Goal: Check status

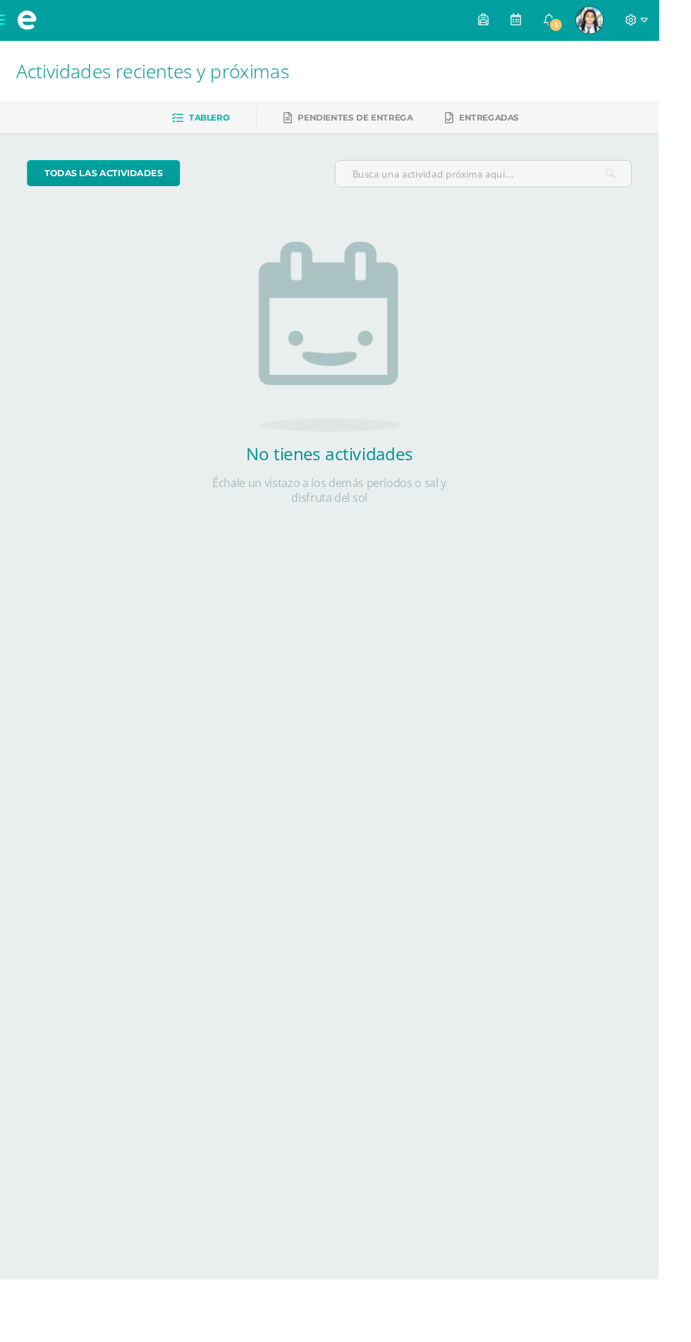
click at [632, 16] on img at bounding box center [618, 21] width 28 height 28
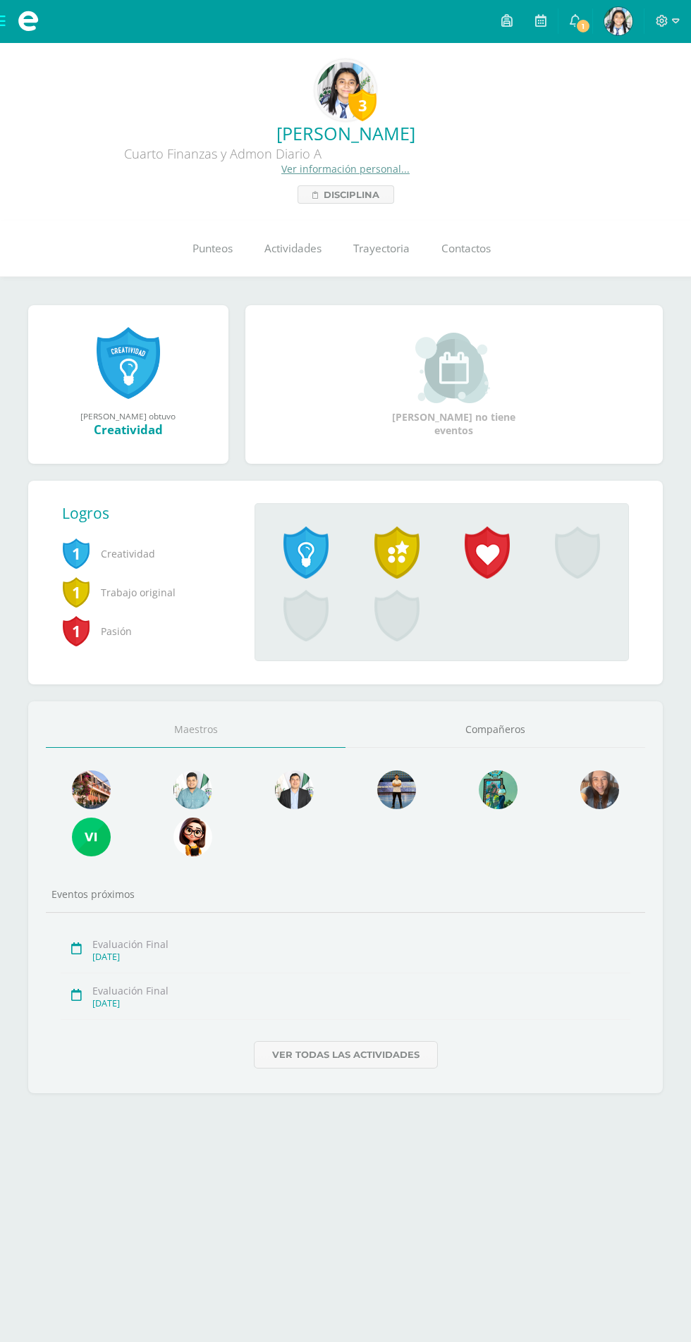
click at [153, 183] on div "[PERSON_NAME] Cuarto Finanzas y Admon Diario A Ver información personal... Disc…" at bounding box center [345, 162] width 668 height 82
click at [213, 258] on link "Punteos" at bounding box center [212, 249] width 72 height 56
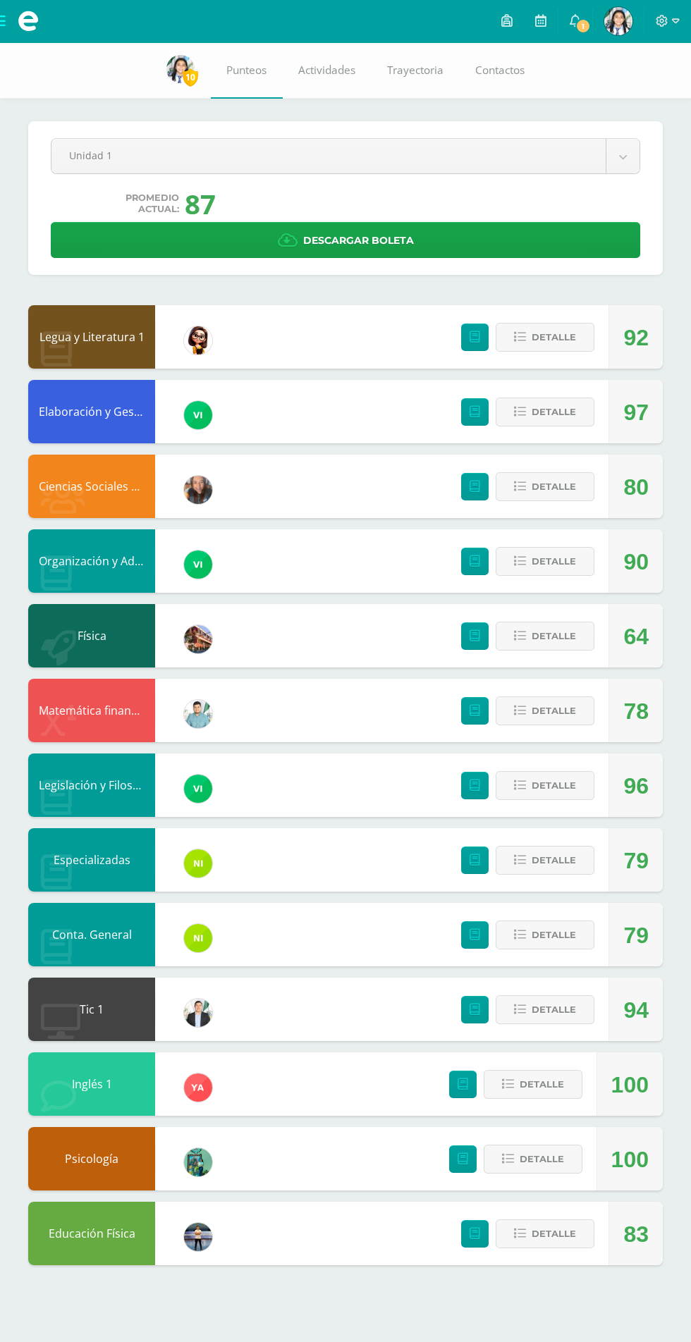
click at [561, 202] on div "Unidad 1 Unidad 1 Unidad 2 Unidad 3 Unidad 4 Promedio actual: 87 Descargar bole…" at bounding box center [345, 198] width 601 height 120
click at [594, 172] on body "Mis cursos Archivos Cerrar panel Ciencias Sociales y Formación Ciudadana Cuarto…" at bounding box center [345, 647] width 691 height 1294
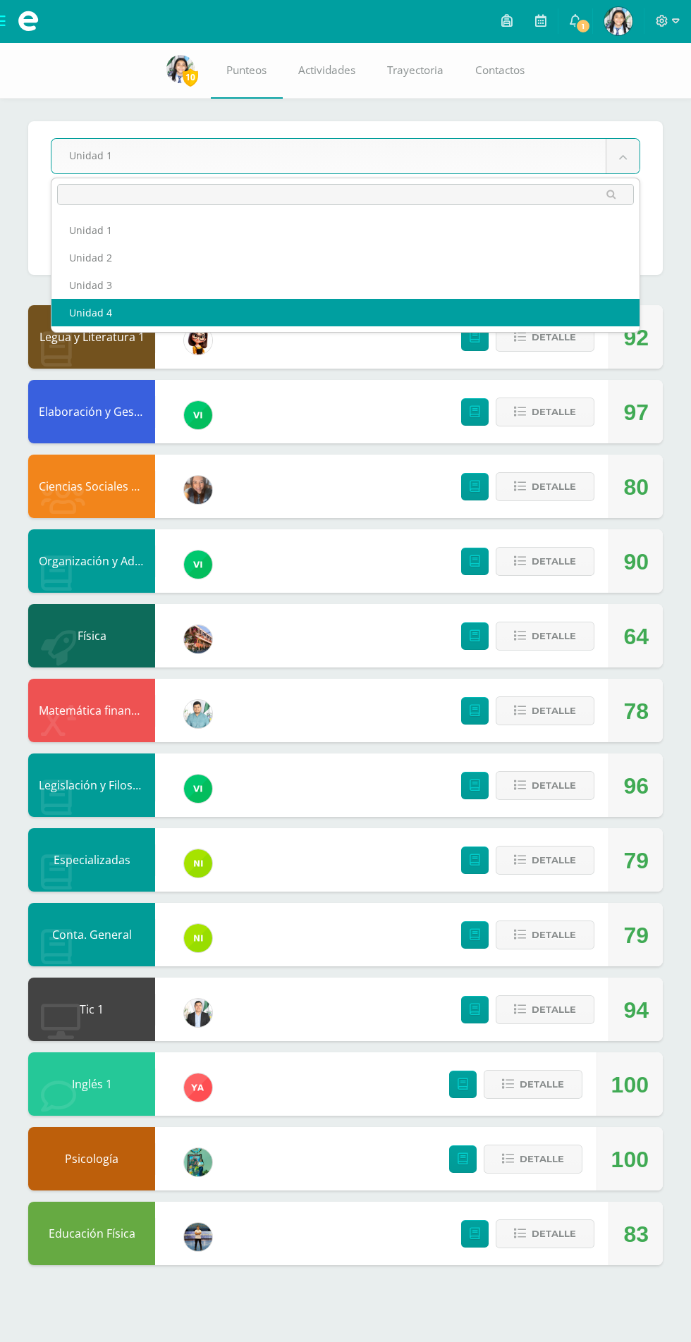
select select "Unidad 4"
